Goal: Task Accomplishment & Management: Use online tool/utility

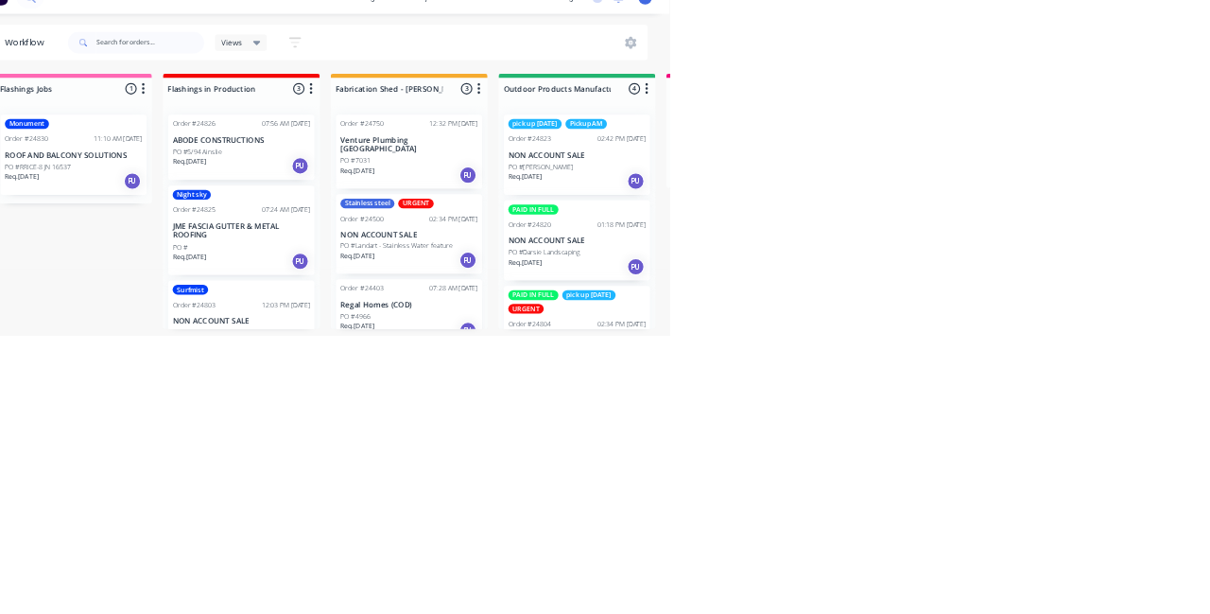
click at [1054, 462] on p "PO #Darsie Landscaping" at bounding box center [993, 470] width 125 height 17
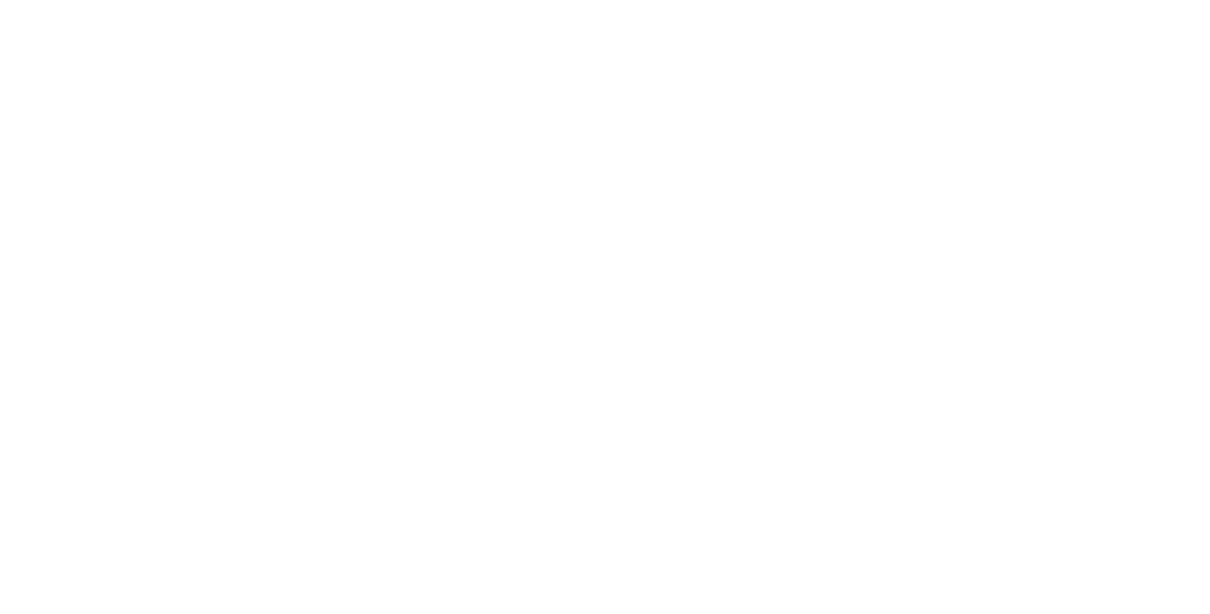
click at [1210, 613] on div "Order details Collaborate Checklists 0/0 Tracking Linked Orders Timeline Profit…" at bounding box center [605, 307] width 1210 height 614
click at [1062, 461] on div "PAID IN FULL" at bounding box center [1018, 464] width 87 height 17
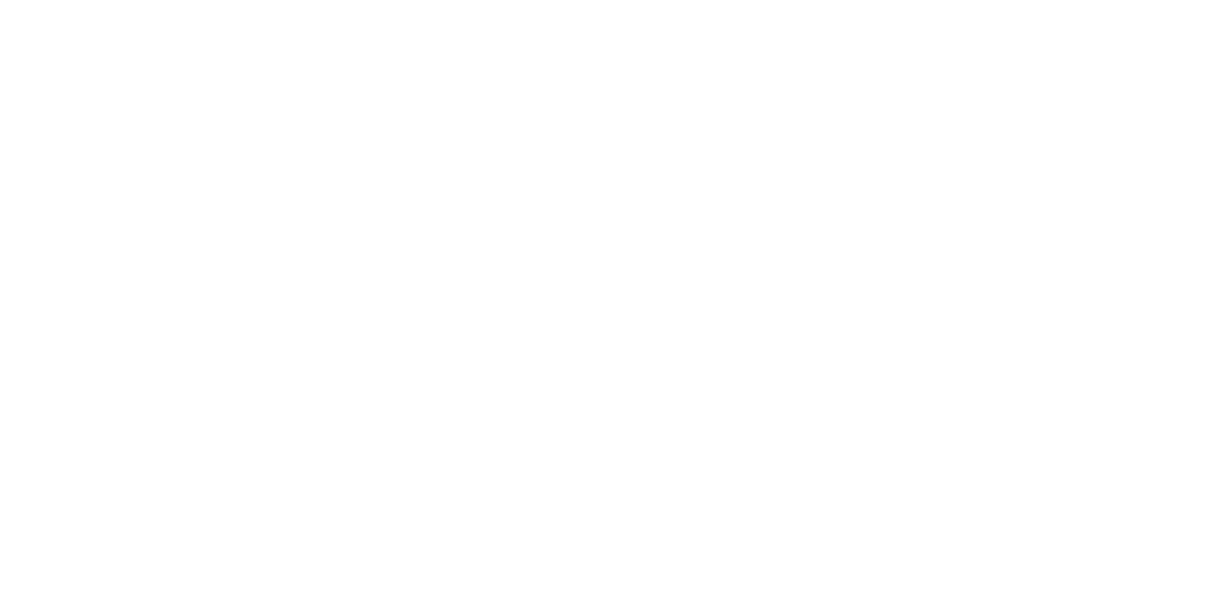
type input "Fab"
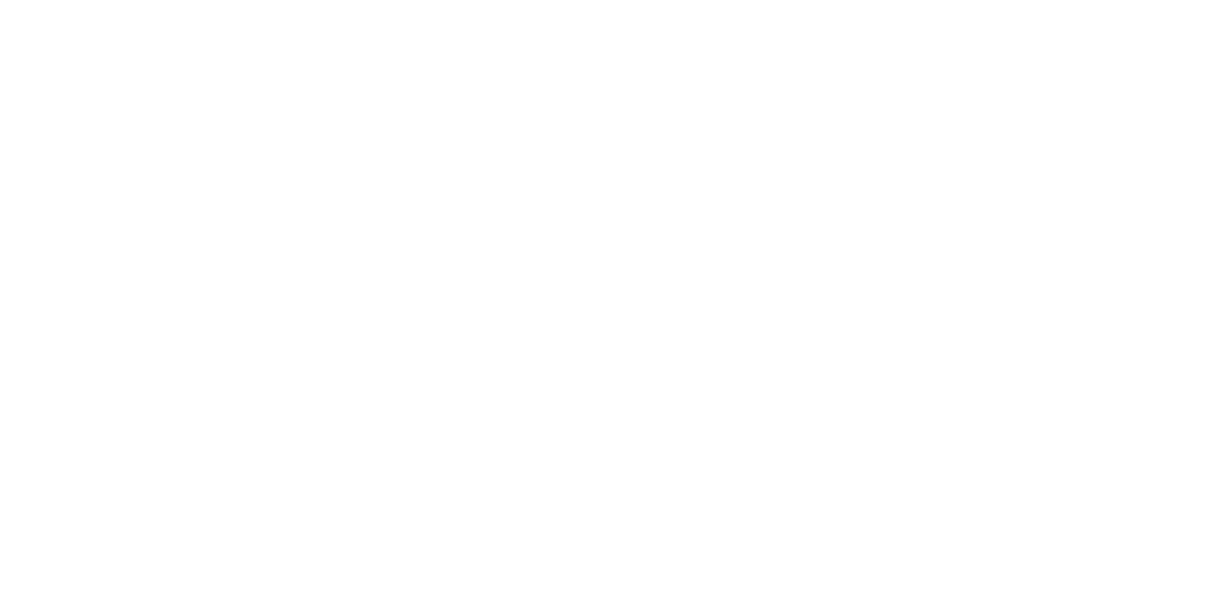
click at [778, 516] on div "Pick up" at bounding box center [709, 473] width 137 height 86
click at [903, 112] on button "Close" at bounding box center [868, 105] width 69 height 30
